Goal: Find specific page/section

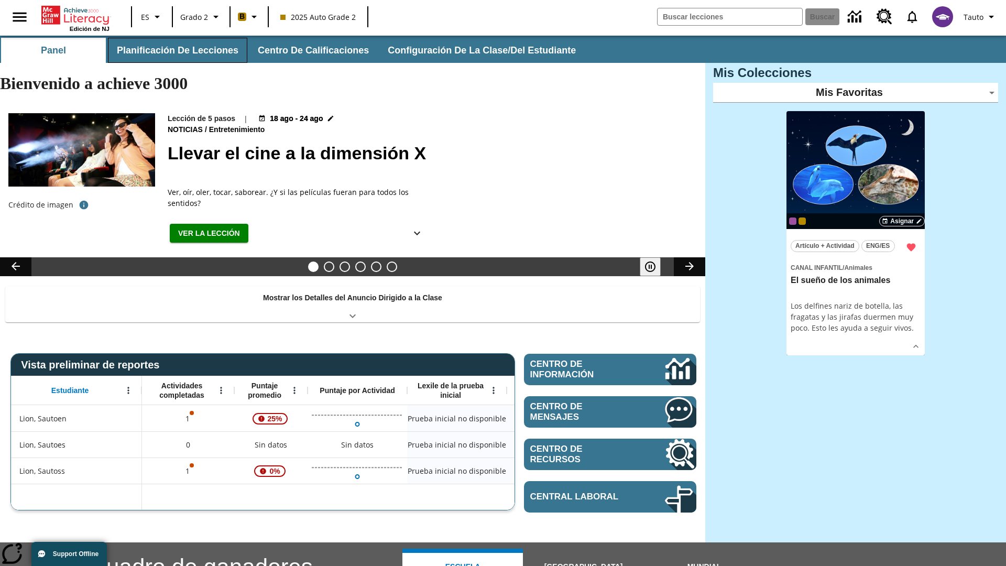
click at [176, 50] on button "Planificación de lecciones" at bounding box center [177, 50] width 139 height 25
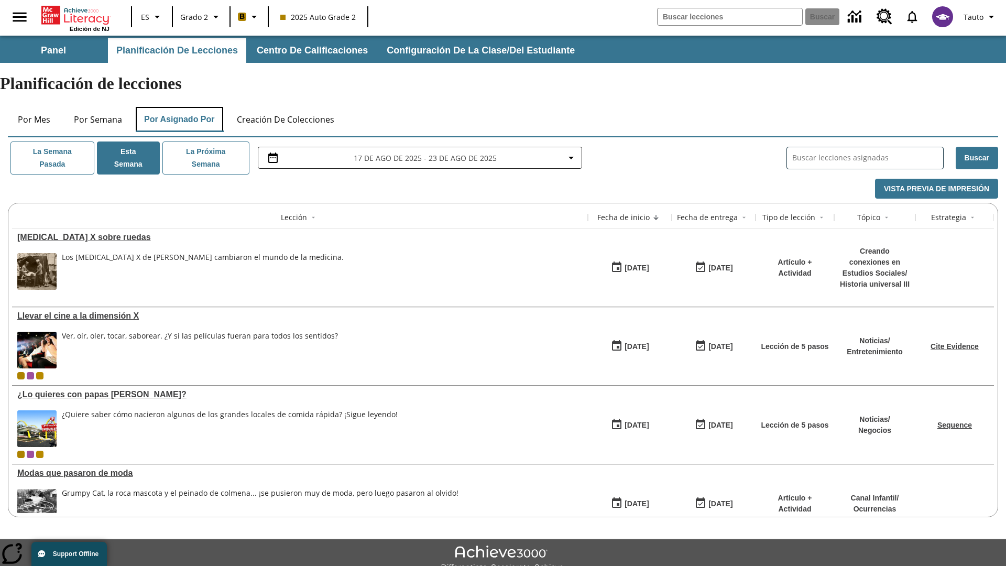
click at [180, 107] on button "Por asignado por" at bounding box center [180, 119] width 88 height 25
type input "El sueño de los animales"
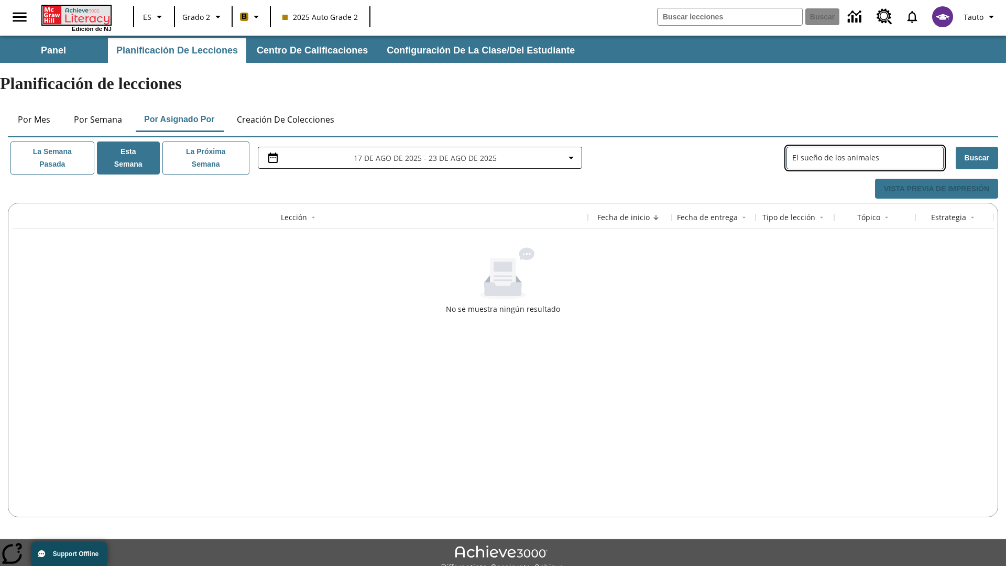
click at [75, 14] on icon "Portada" at bounding box center [77, 15] width 70 height 19
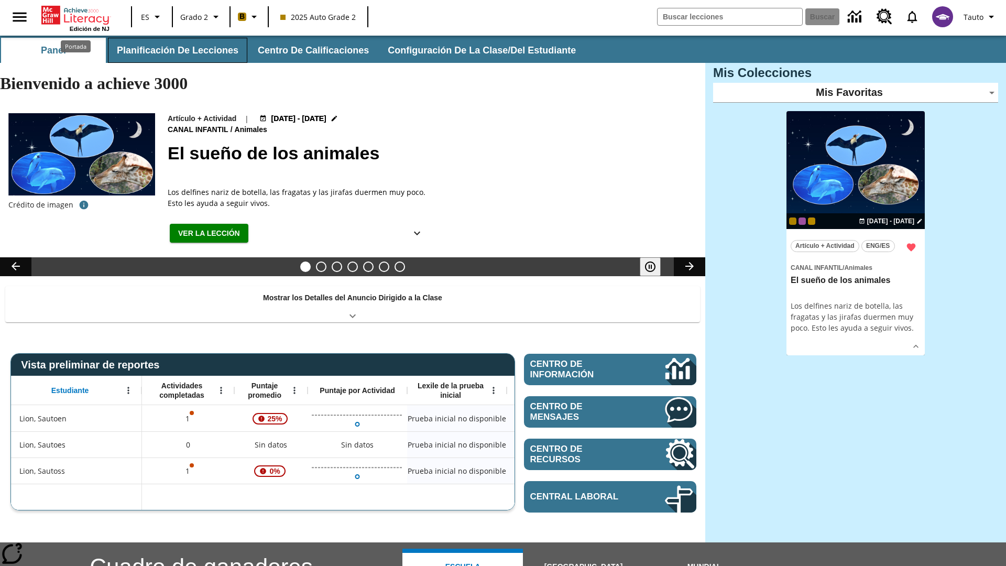
click at [176, 50] on button "Planificación de lecciones" at bounding box center [177, 50] width 139 height 25
